Goal: Task Accomplishment & Management: Use online tool/utility

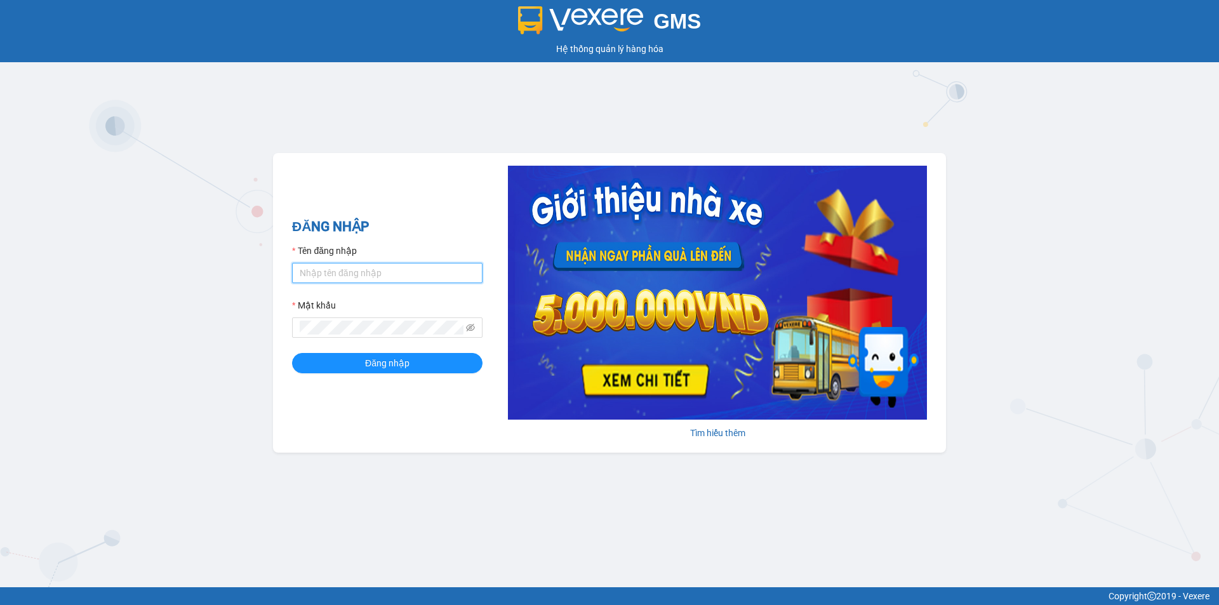
click at [394, 276] on input "Tên đăng nhập" at bounding box center [387, 273] width 191 height 20
type input "phuongtram.lienhung"
click at [292, 353] on button "Đăng nhập" at bounding box center [387, 363] width 191 height 20
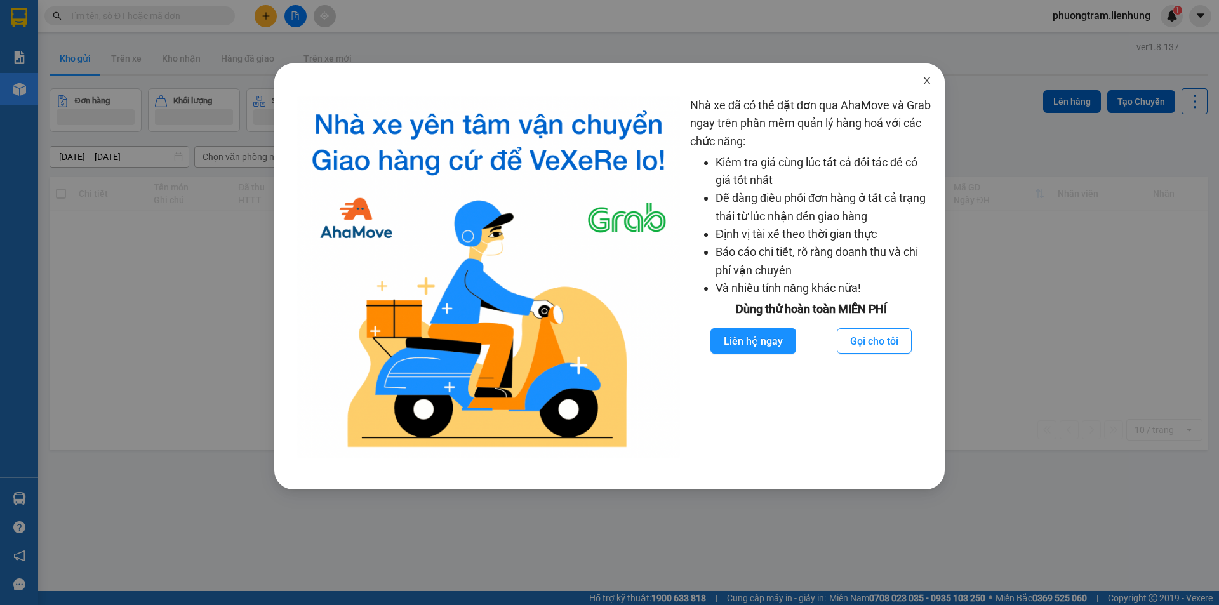
click at [930, 87] on span "Close" at bounding box center [927, 82] width 36 height 36
